Goal: Information Seeking & Learning: Learn about a topic

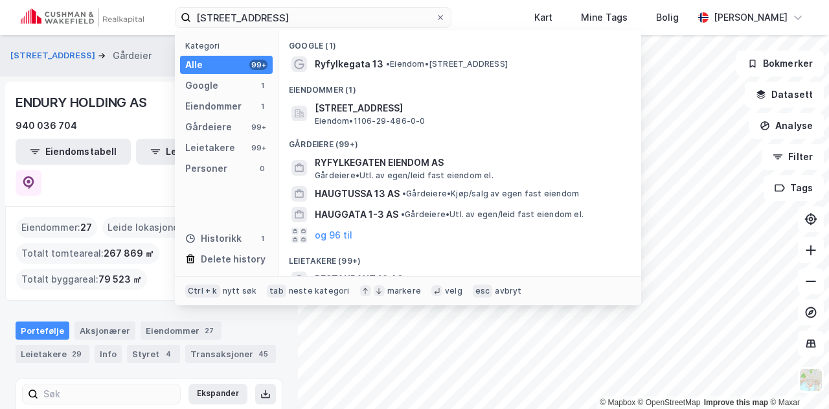
click at [255, 16] on input "[STREET_ADDRESS]" at bounding box center [313, 17] width 244 height 19
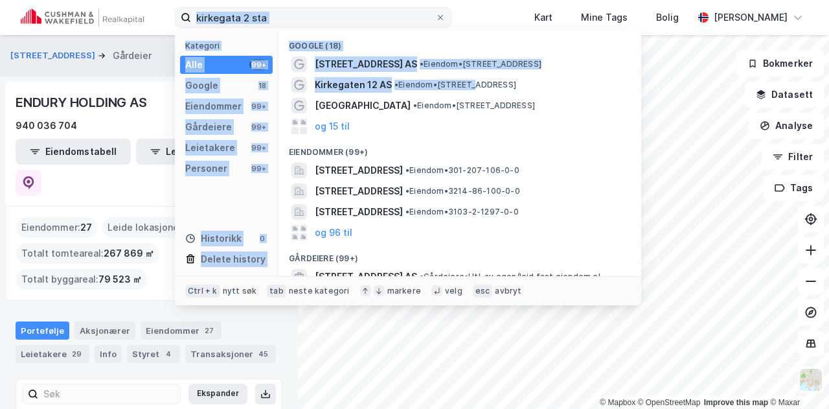
drag, startPoint x: 475, startPoint y: 89, endPoint x: 315, endPoint y: 16, distance: 175.7
click at [315, 16] on div "[STREET_ADDRESS] sta Kategori Alle 99+ Google 18 Eiendommer 99+ Gårdeiere 99+ L…" at bounding box center [313, 17] width 277 height 21
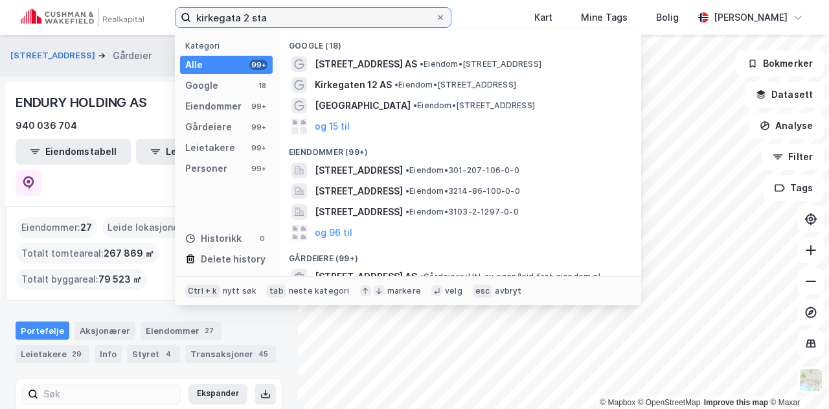
click at [315, 16] on input "kirkegata 2 sta" at bounding box center [313, 17] width 244 height 19
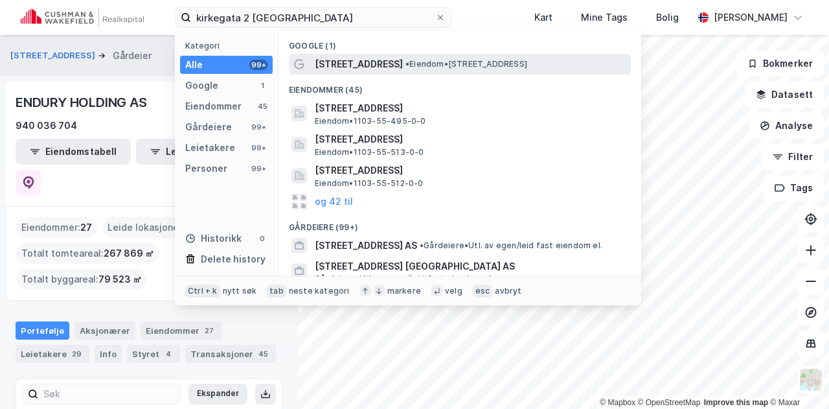
click at [406, 62] on span "•" at bounding box center [408, 64] width 4 height 10
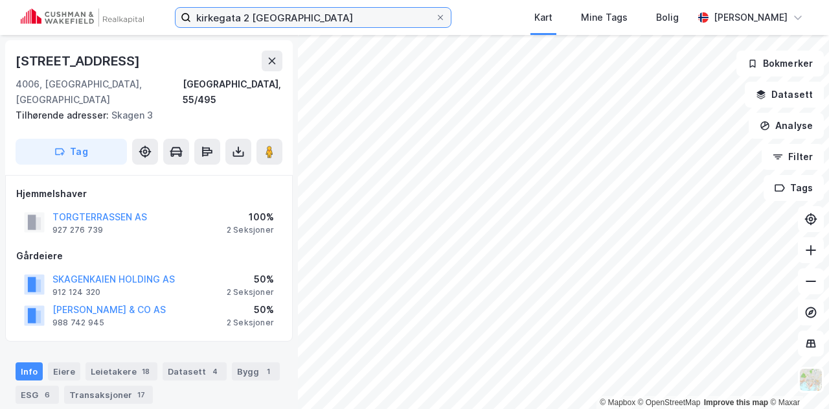
click at [301, 12] on input "kirkegata 2 [GEOGRAPHIC_DATA]" at bounding box center [313, 17] width 244 height 19
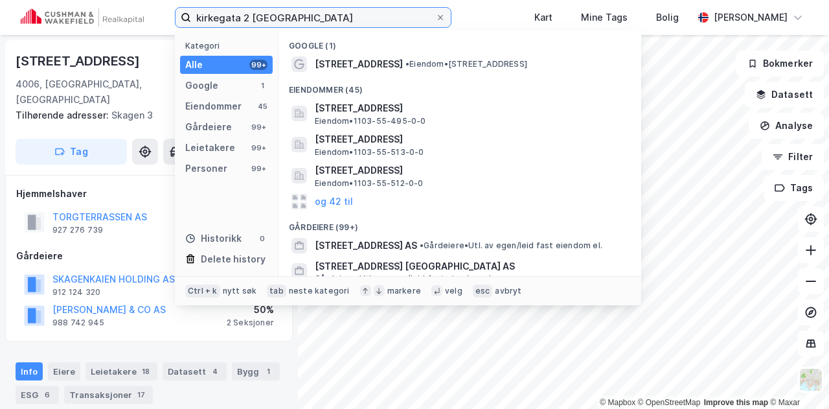
click at [296, 11] on input "kirkegata 2 [GEOGRAPHIC_DATA]" at bounding box center [313, 17] width 244 height 19
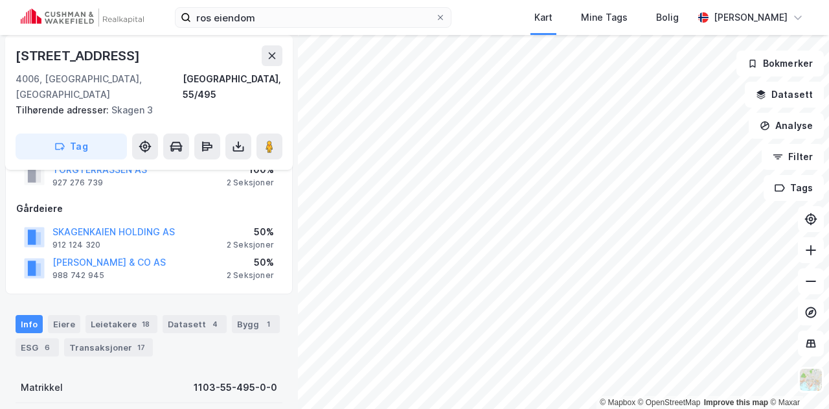
scroll to position [65, 0]
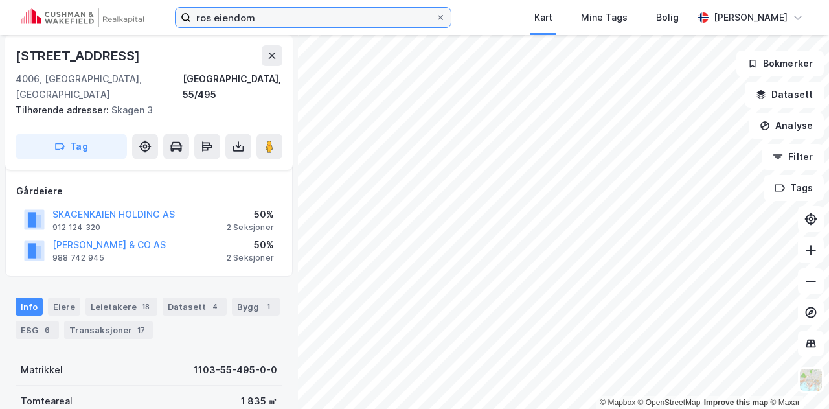
click at [273, 16] on input "ros eiendom" at bounding box center [313, 17] width 244 height 19
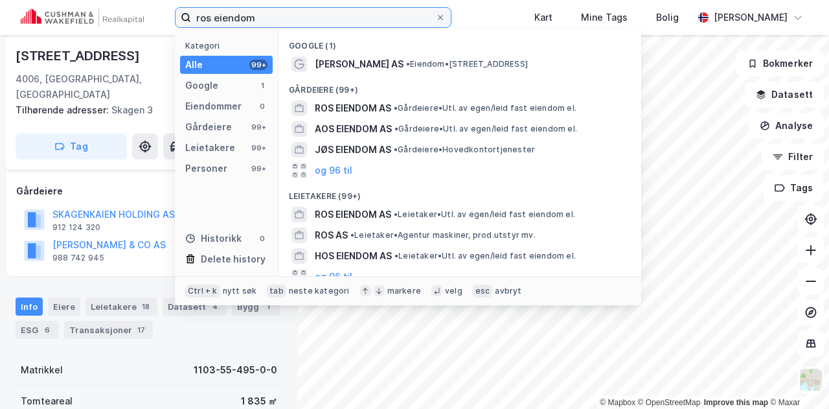
click at [273, 16] on input "ros eiendom" at bounding box center [313, 17] width 244 height 19
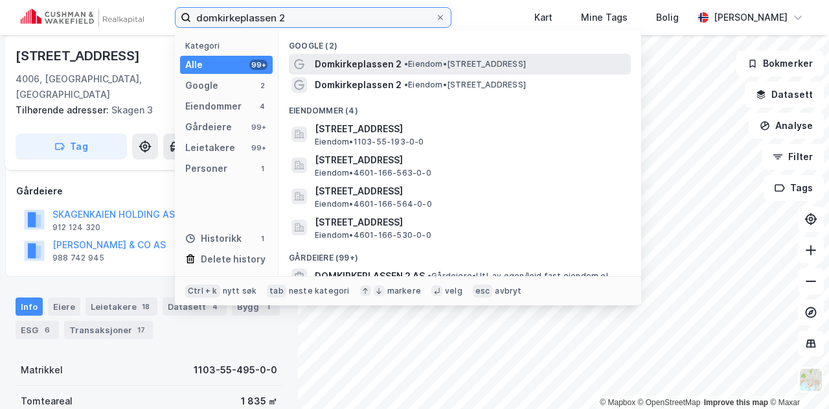
type input "domkirkeplassen 2"
click at [358, 63] on span "Domkirkeplassen 2" at bounding box center [358, 64] width 87 height 16
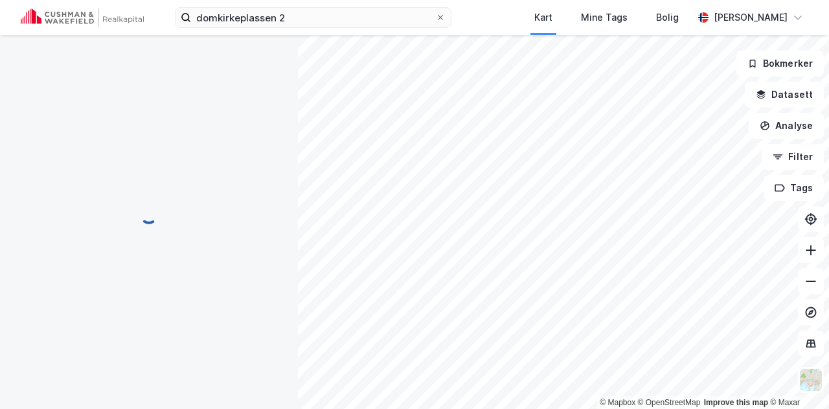
scroll to position [65, 0]
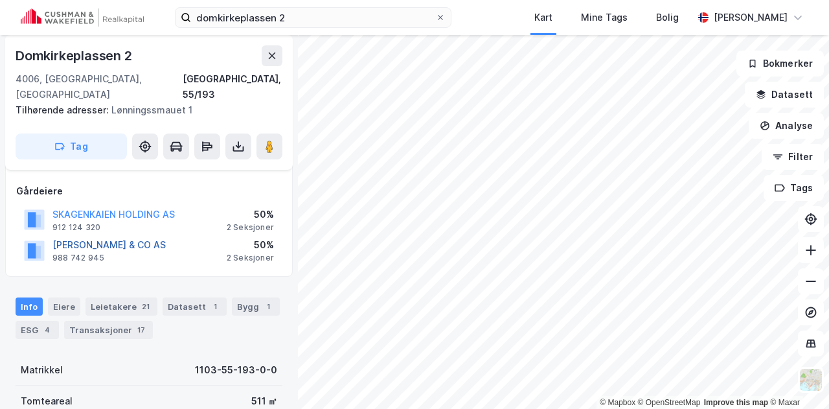
click at [0, 0] on button "[PERSON_NAME] & CO AS" at bounding box center [0, 0] width 0 height 0
